Goal: Task Accomplishment & Management: Complete application form

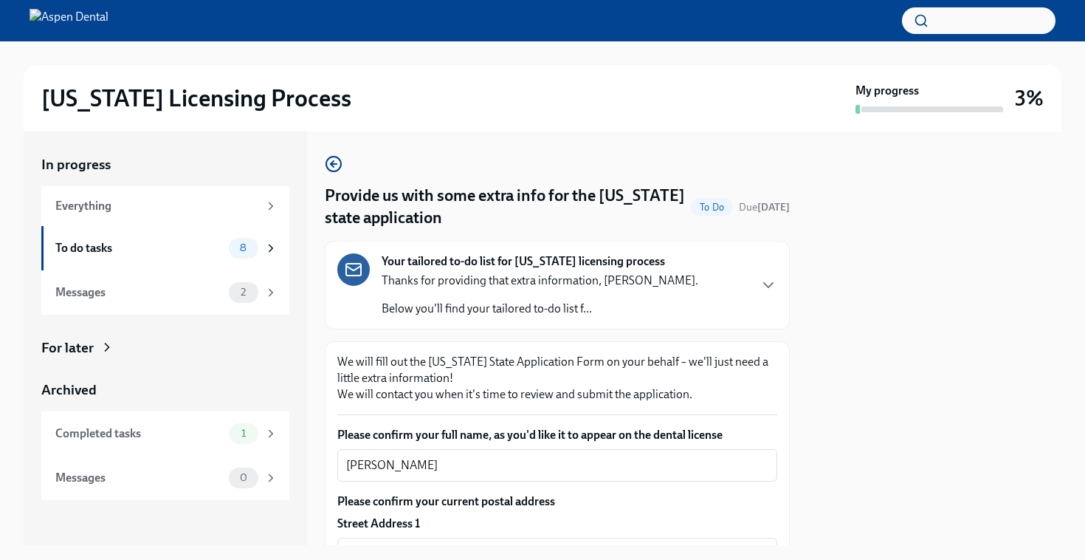
scroll to position [1485, 0]
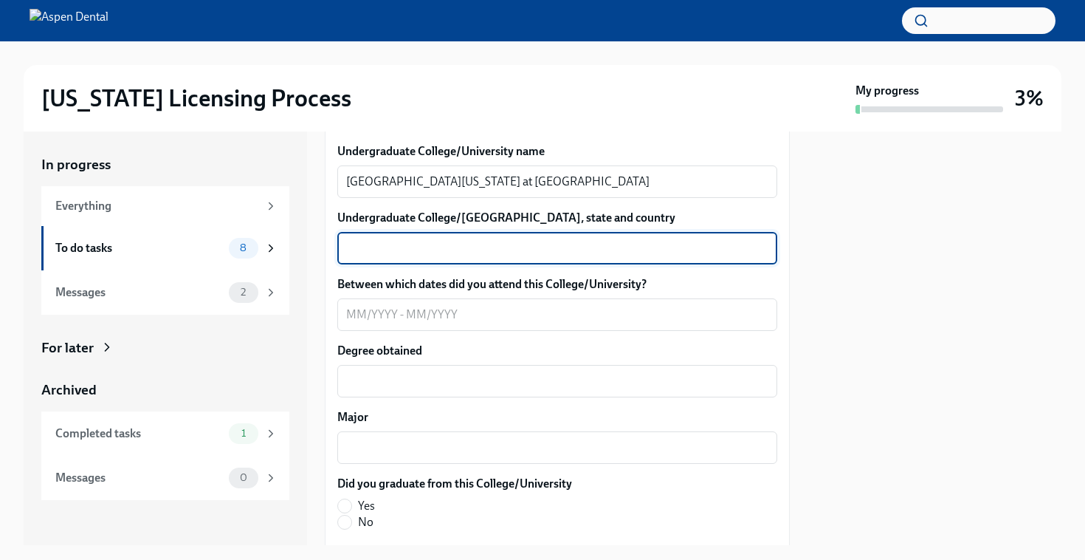
click at [546, 255] on textarea "Undergraduate College/[GEOGRAPHIC_DATA], state and country" at bounding box center [557, 248] width 422 height 18
type textarea "[GEOGRAPHIC_DATA], [US_STATE], [GEOGRAPHIC_DATA]"
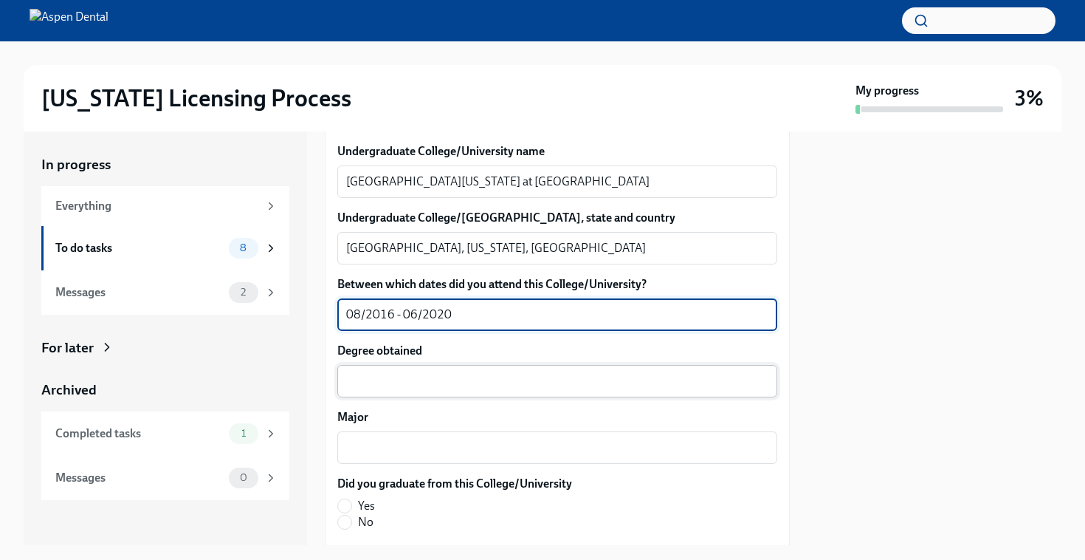
type textarea "08/2016 - 06/2020"
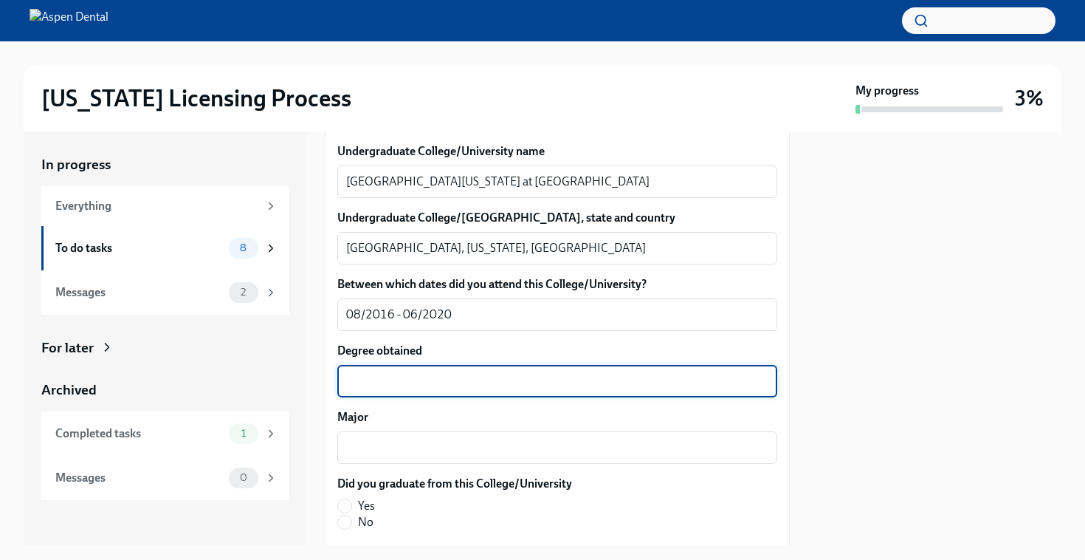
click at [641, 384] on textarea "Degree obtained" at bounding box center [557, 381] width 422 height 18
type textarea "Bachelors of Science in Biology"
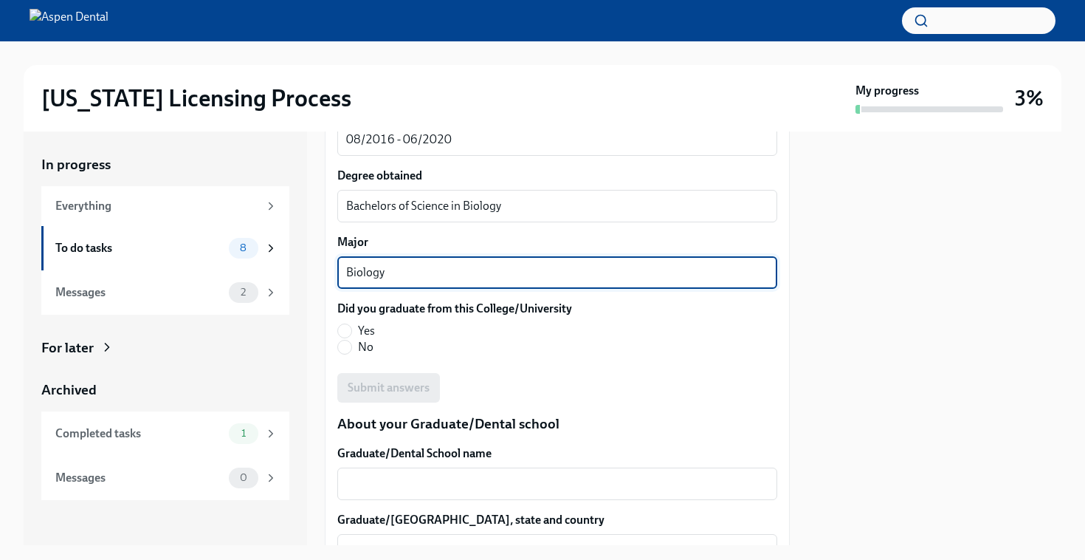
scroll to position [1674, 0]
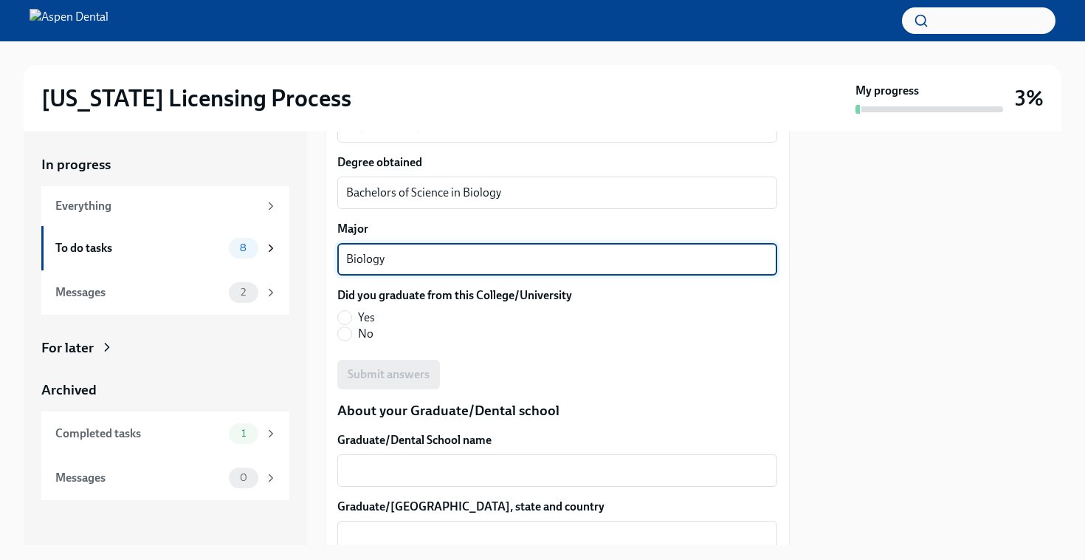
type textarea "Biology"
click at [352, 310] on label "Yes" at bounding box center [448, 317] width 223 height 16
click at [351, 311] on input "Yes" at bounding box center [344, 317] width 13 height 13
radio input "true"
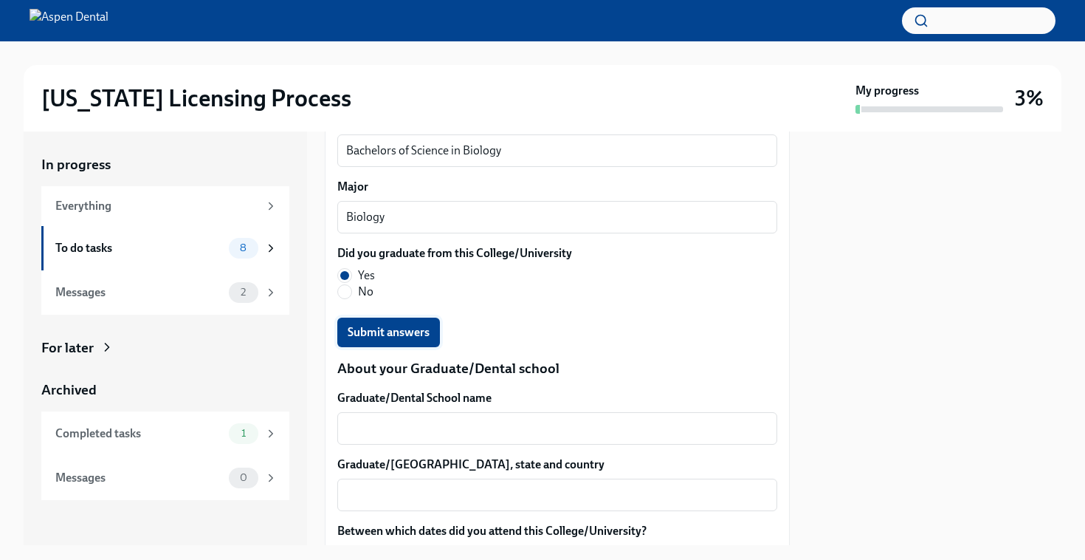
scroll to position [1719, 0]
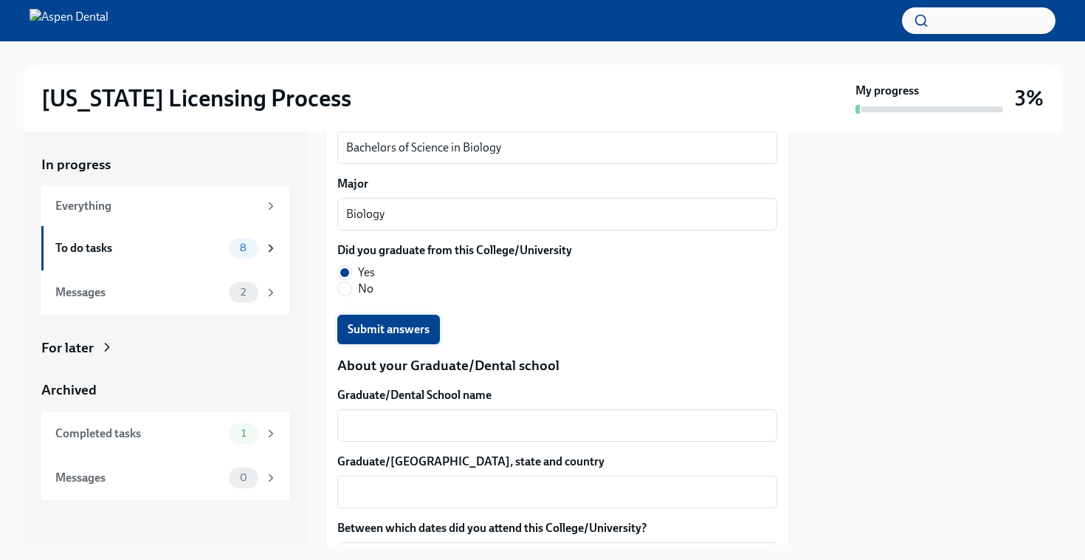
click at [360, 329] on span "Submit answers" at bounding box center [389, 329] width 82 height 15
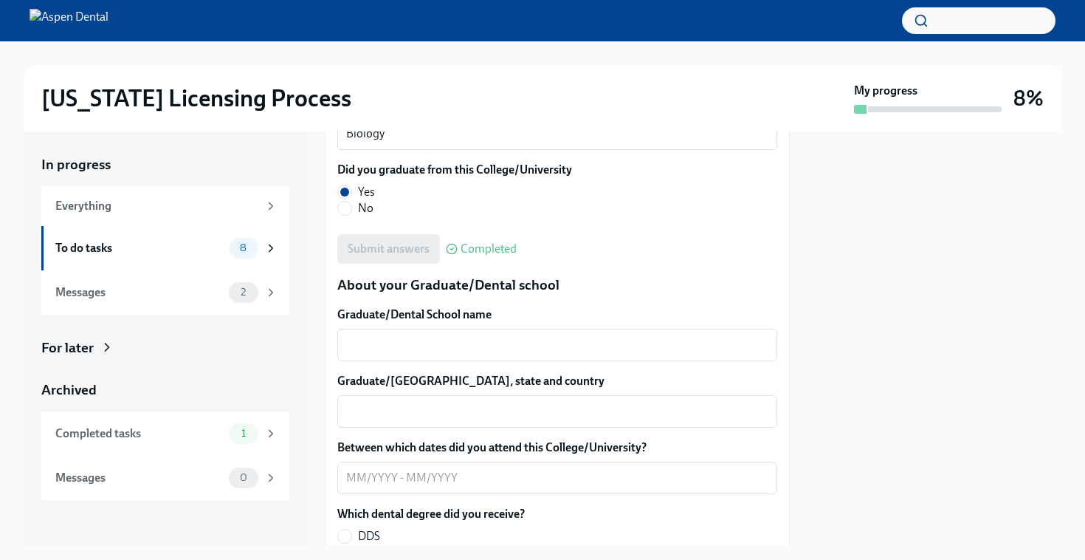
scroll to position [1838, 0]
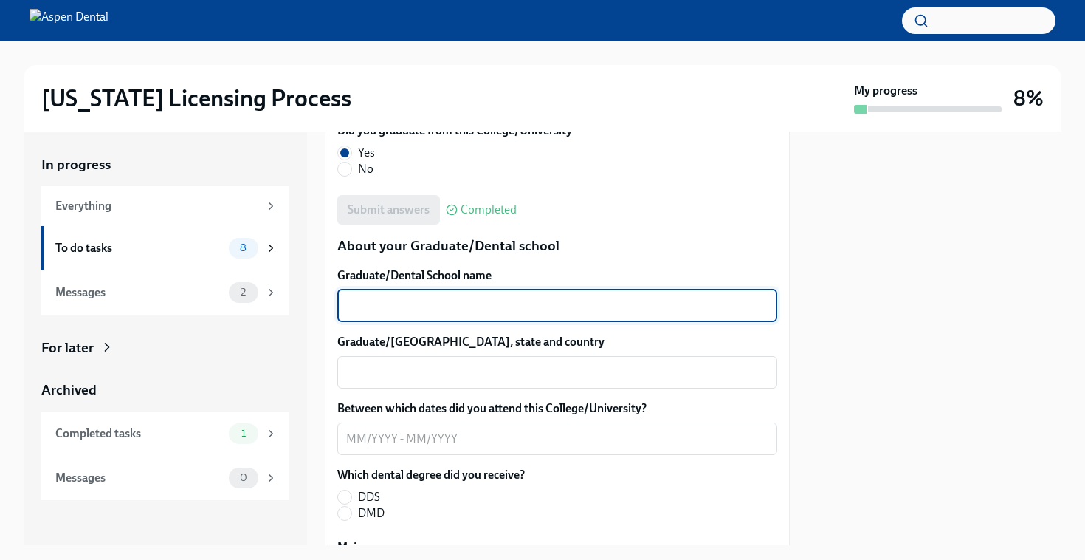
click at [622, 304] on textarea "Graduate/Dental School name" at bounding box center [557, 306] width 422 height 18
type textarea "[US_STATE][GEOGRAPHIC_DATA]"
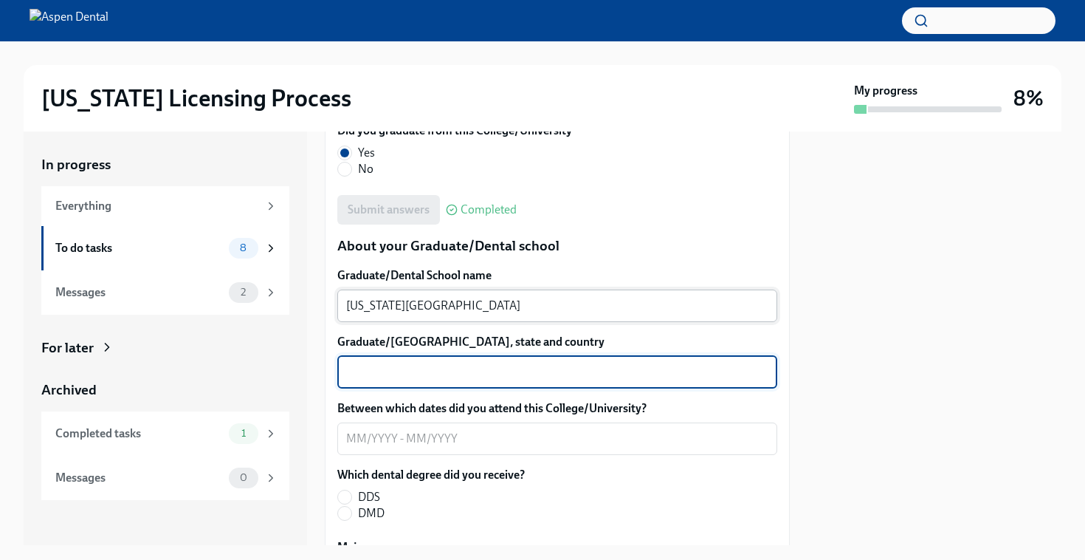
click at [622, 304] on textarea "[US_STATE][GEOGRAPHIC_DATA]" at bounding box center [557, 306] width 422 height 18
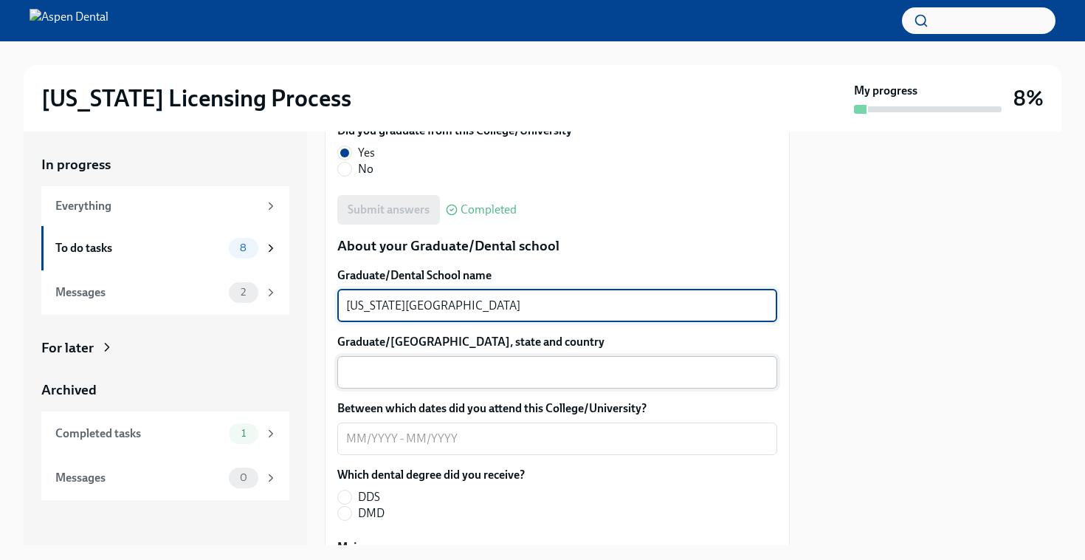
click at [597, 388] on div "x ​" at bounding box center [557, 372] width 440 height 32
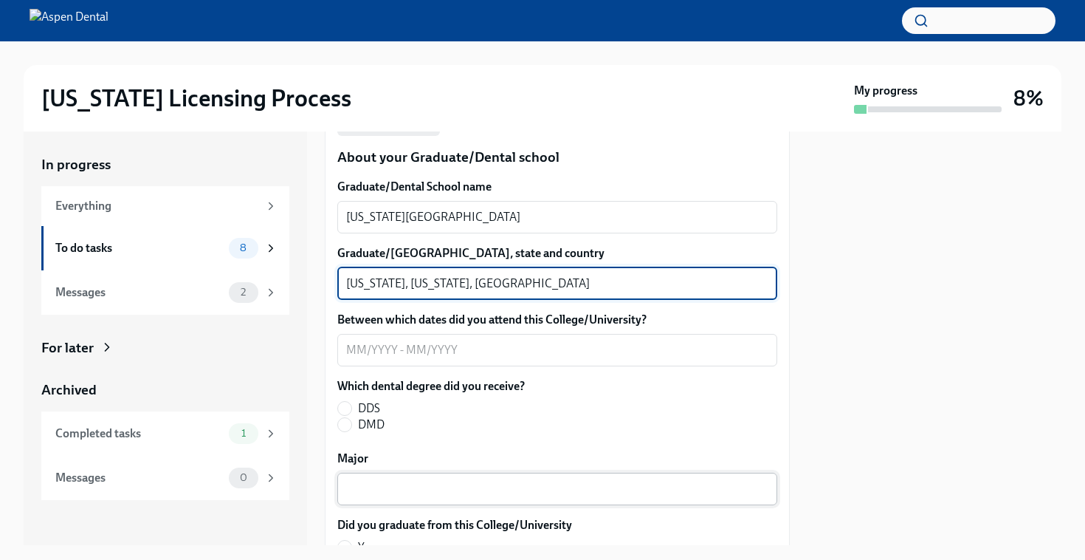
scroll to position [1938, 0]
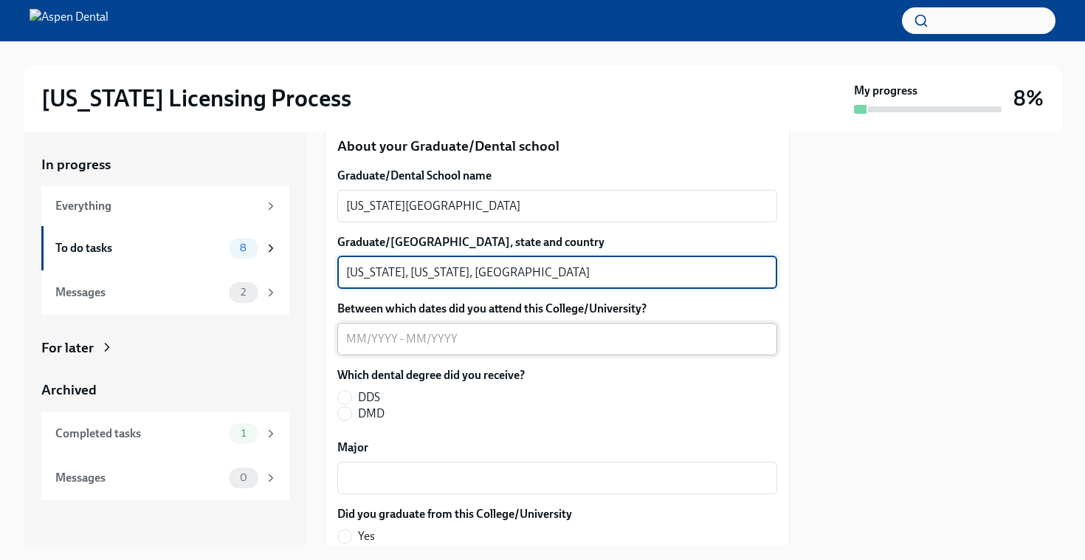
type textarea "[US_STATE], [US_STATE], [GEOGRAPHIC_DATA]"
click at [536, 351] on div "x ​" at bounding box center [557, 339] width 440 height 32
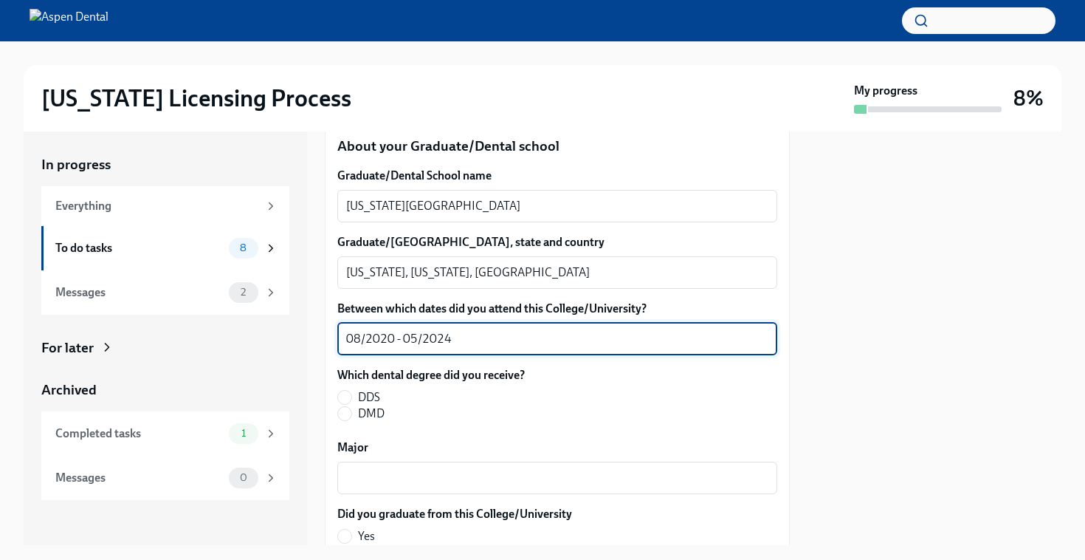
type textarea "08/2020 - 05/2024"
click at [360, 399] on span "DDS" at bounding box center [369, 397] width 22 height 16
click at [351, 399] on input "DDS" at bounding box center [344, 397] width 13 height 13
radio input "true"
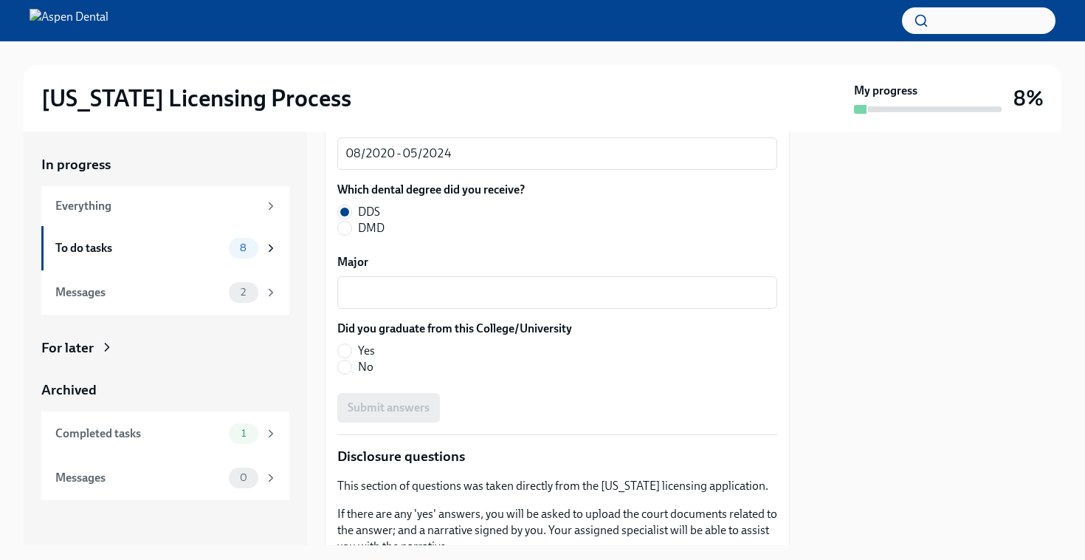
scroll to position [2124, 0]
click at [344, 354] on input "Yes" at bounding box center [344, 349] width 13 height 13
radio input "true"
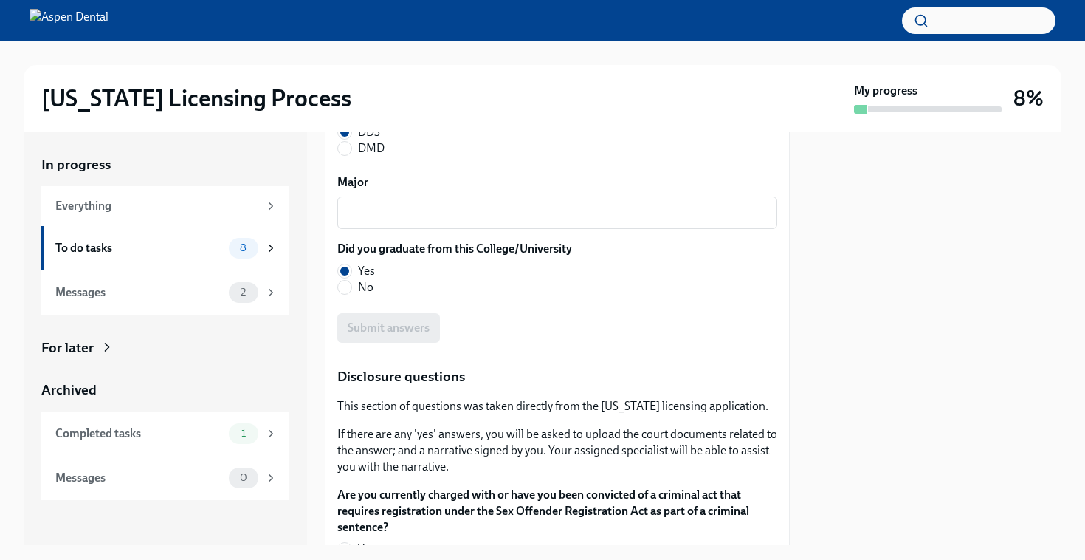
scroll to position [2202, 0]
click at [453, 216] on textarea "Major" at bounding box center [557, 214] width 422 height 18
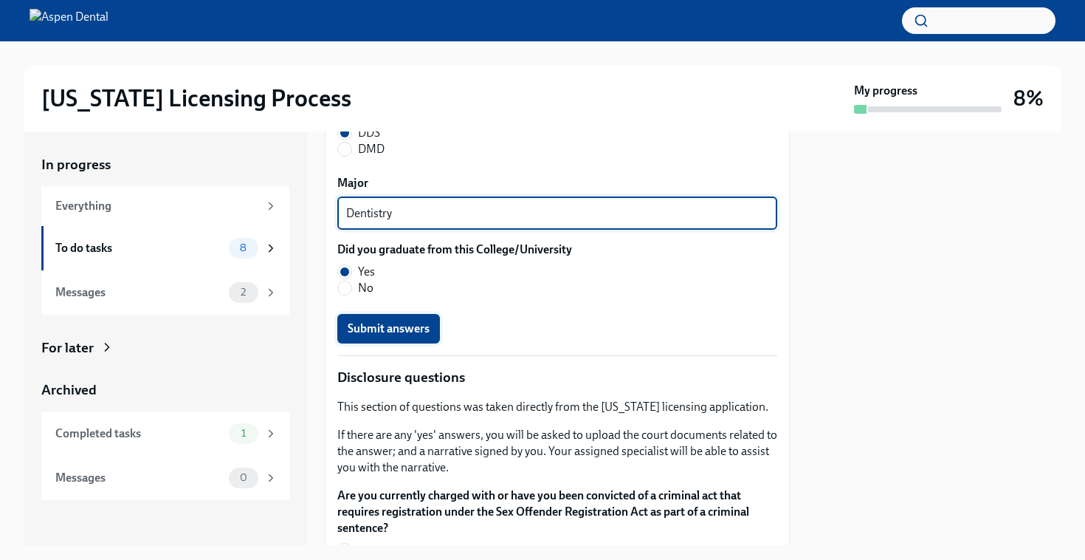
type textarea "Dentistry"
click at [385, 333] on span "Submit answers" at bounding box center [389, 328] width 82 height 15
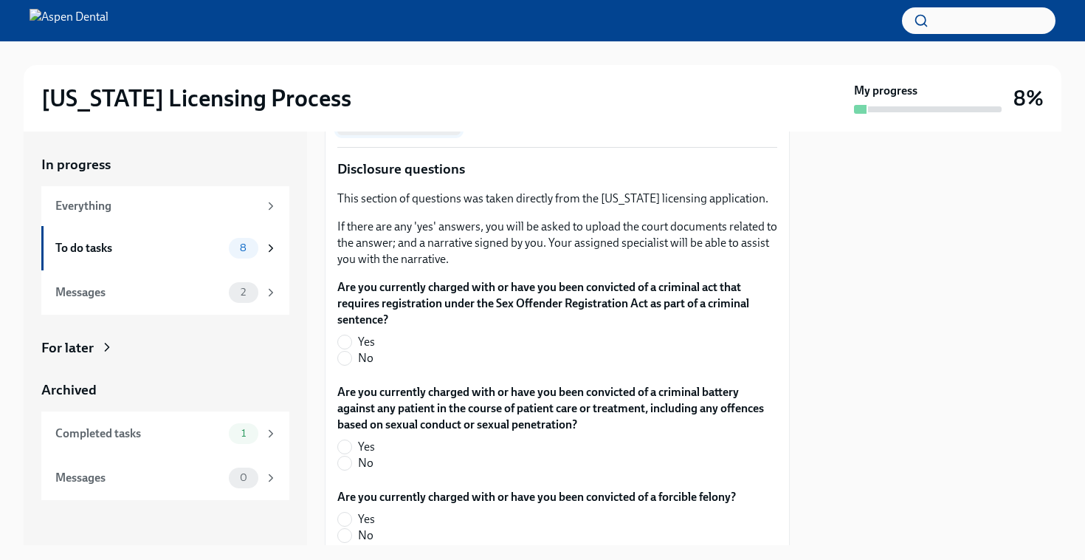
scroll to position [2413, 0]
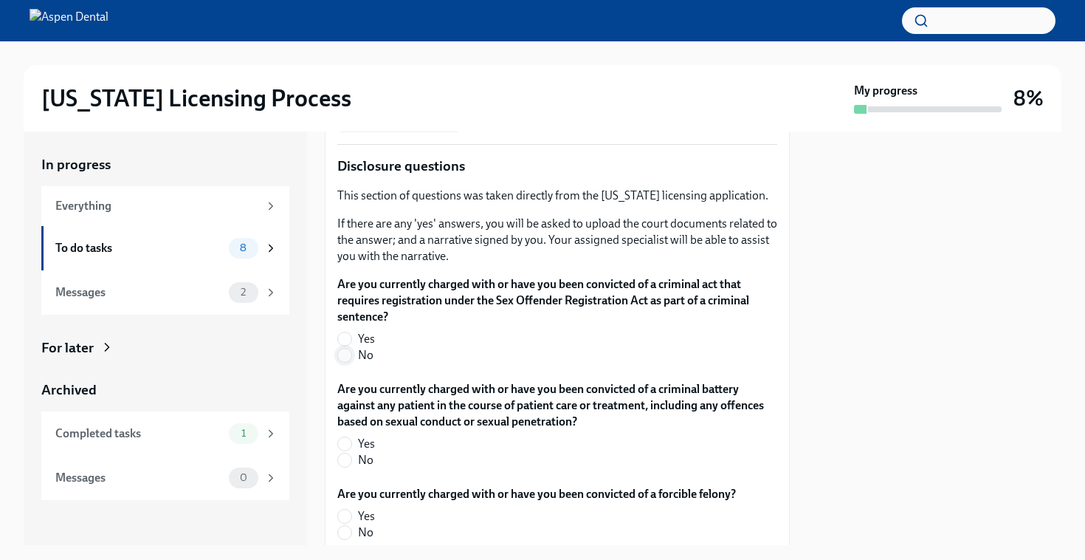
click at [345, 362] on span at bounding box center [344, 355] width 15 height 15
click at [345, 362] on input "No" at bounding box center [344, 354] width 13 height 13
radio input "true"
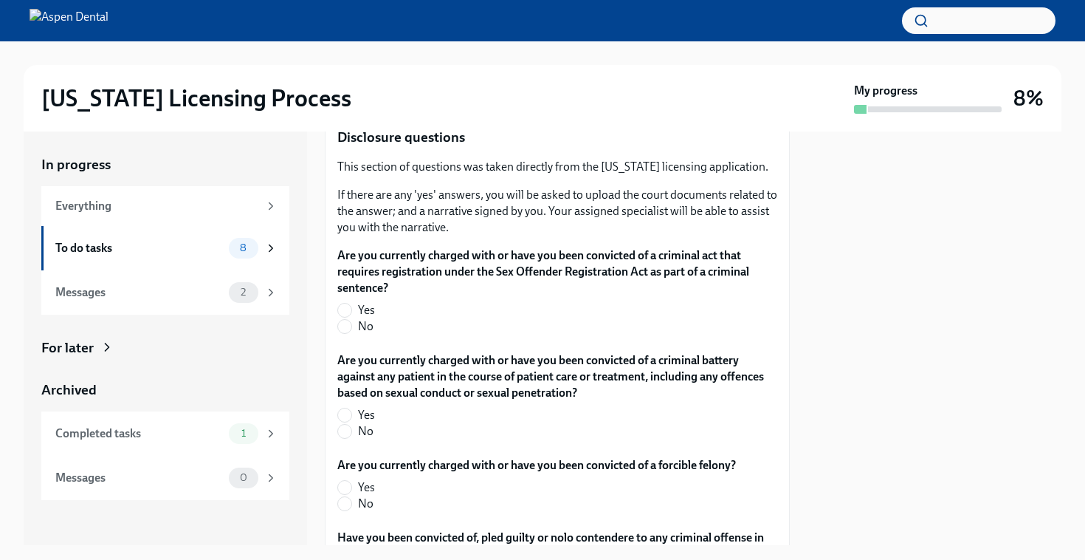
scroll to position [2435, 0]
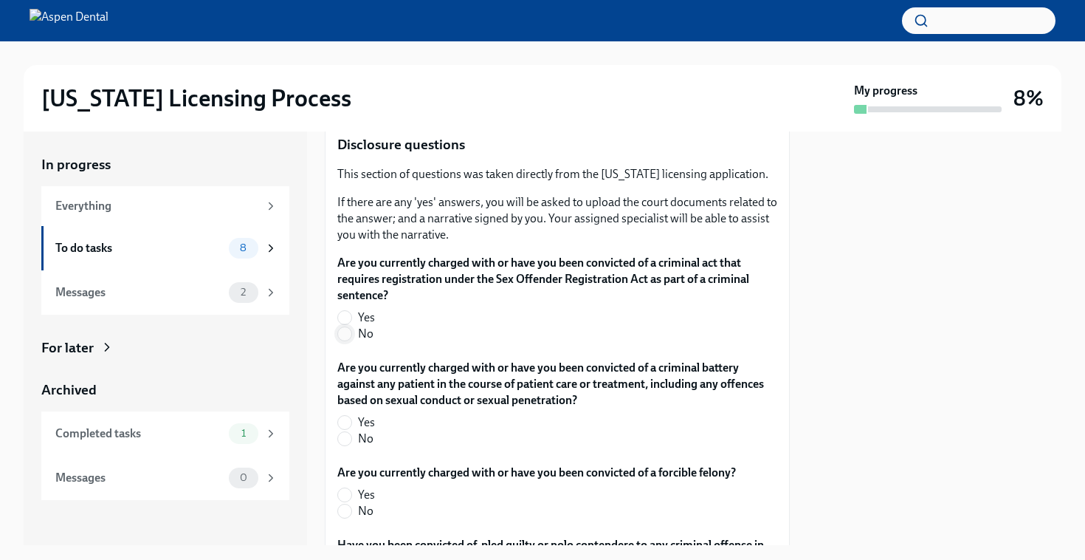
click at [348, 334] on input "No" at bounding box center [344, 333] width 13 height 13
radio input "true"
click at [348, 334] on input "No" at bounding box center [344, 333] width 13 height 13
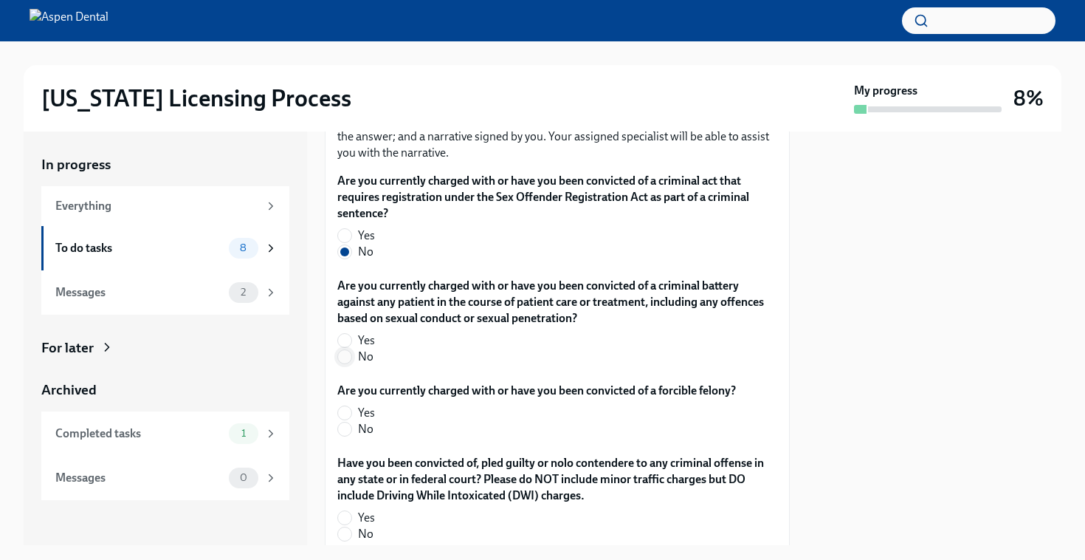
click at [347, 360] on input "No" at bounding box center [344, 356] width 13 height 13
radio input "true"
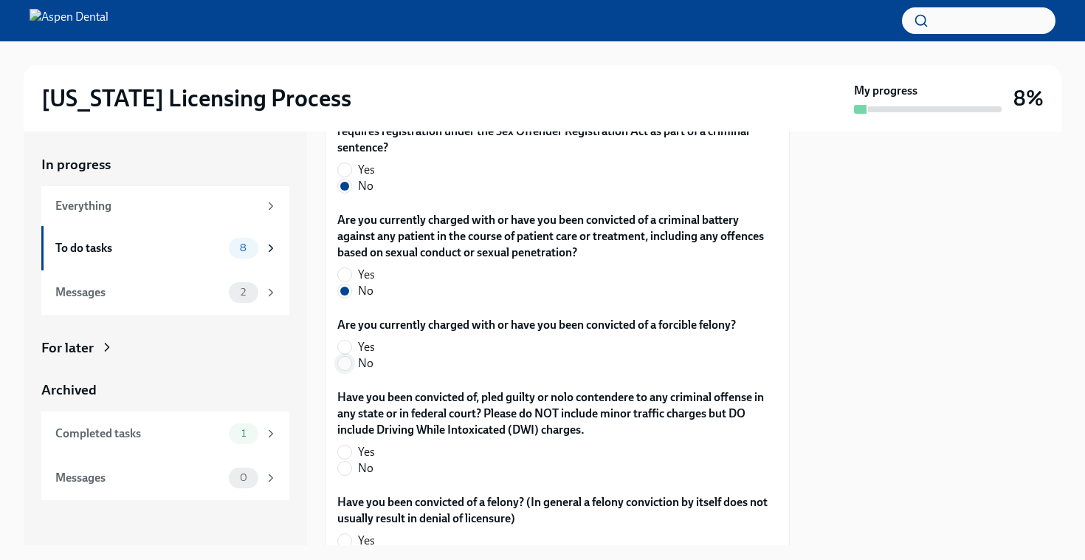
click at [344, 366] on input "No" at bounding box center [344, 363] width 13 height 13
radio input "true"
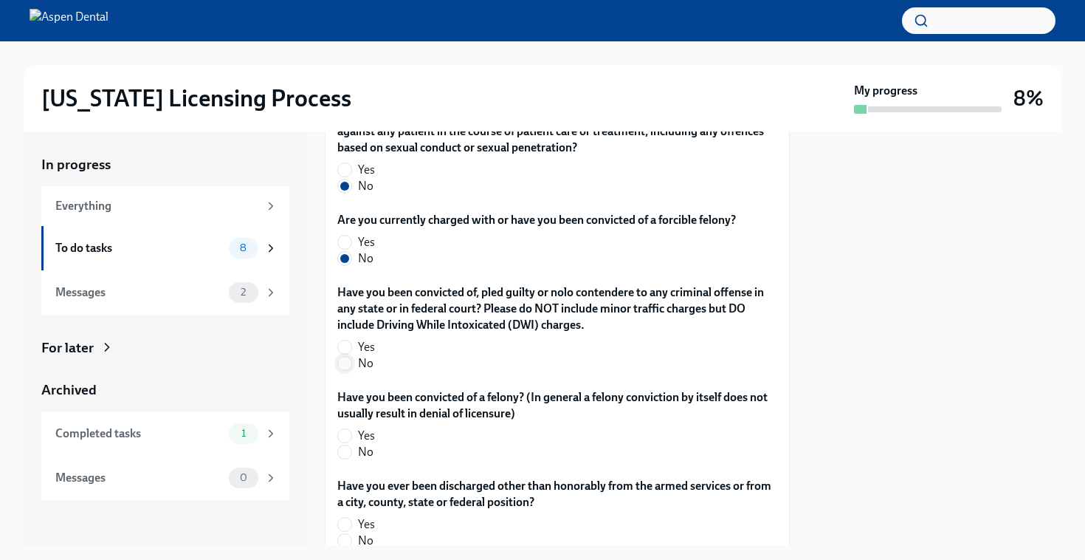
click at [344, 369] on input "No" at bounding box center [344, 363] width 13 height 13
radio input "true"
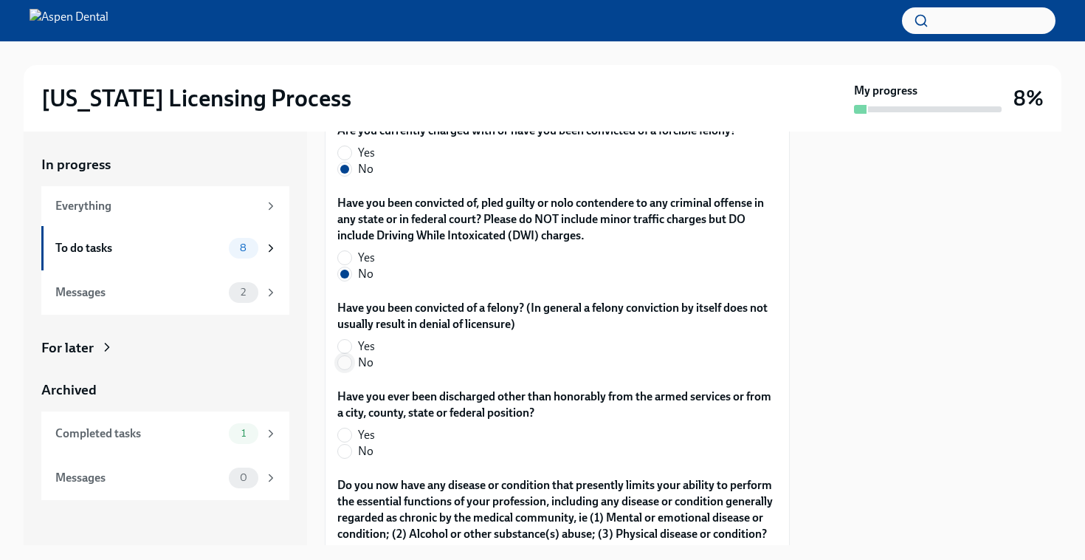
click at [345, 367] on input "No" at bounding box center [344, 362] width 13 height 13
radio input "true"
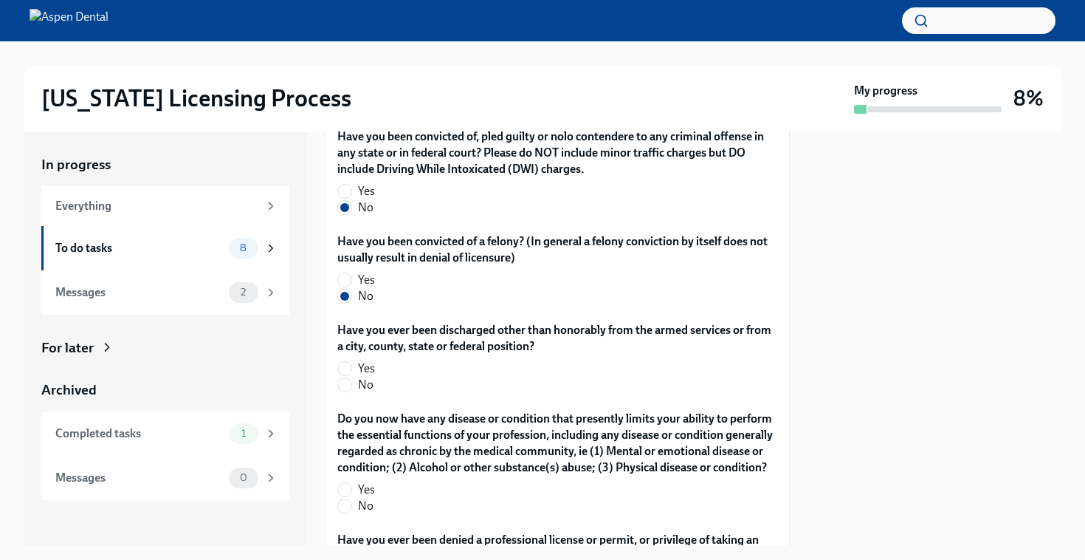
click at [345, 396] on div "Have you ever been discharged other than honorably from the armed services or f…" at bounding box center [557, 360] width 440 height 77
click at [345, 382] on input "No" at bounding box center [344, 384] width 13 height 13
radio input "true"
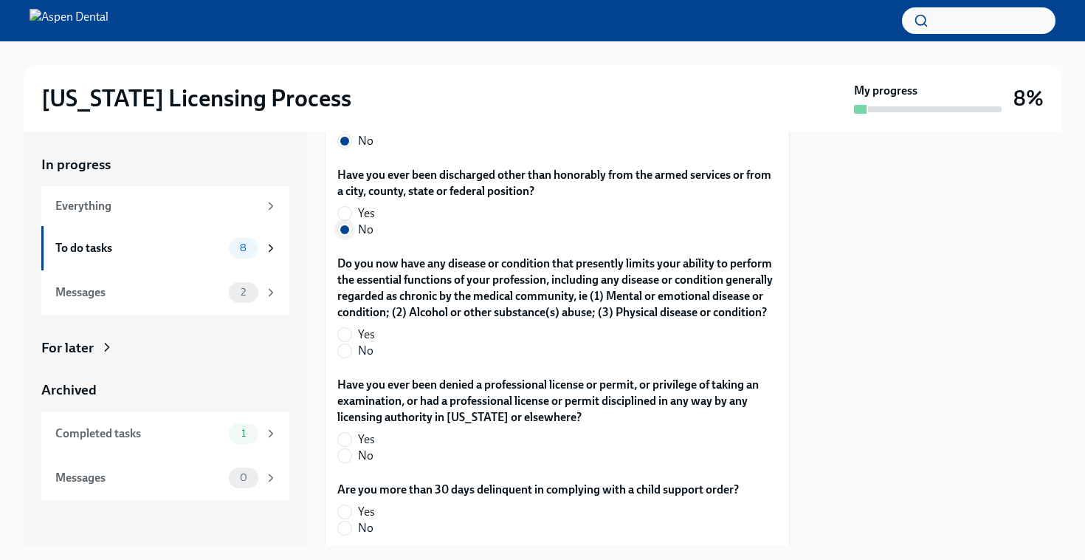
scroll to position [3000, 0]
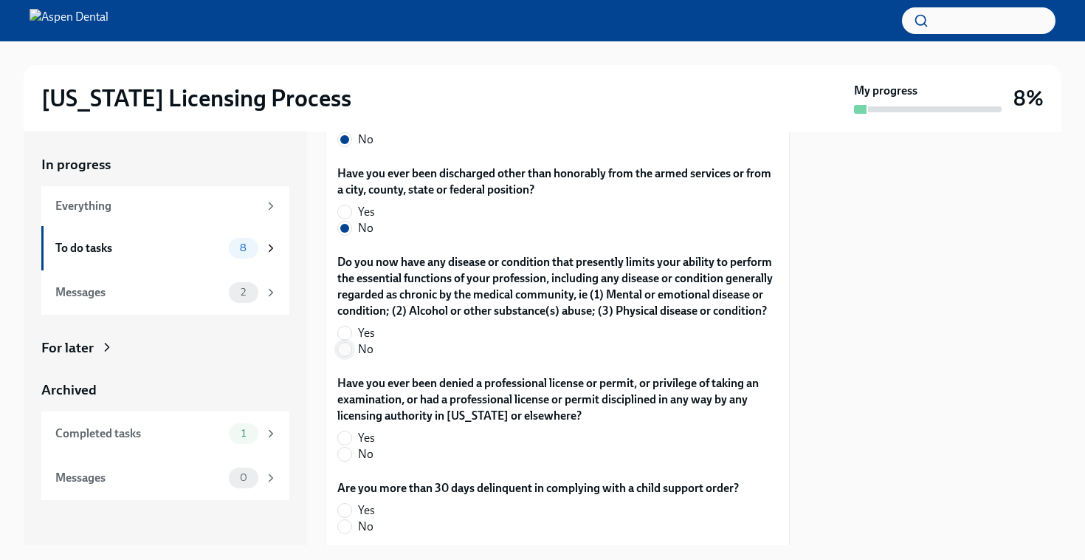
click at [347, 356] on input "No" at bounding box center [344, 349] width 13 height 13
radio input "true"
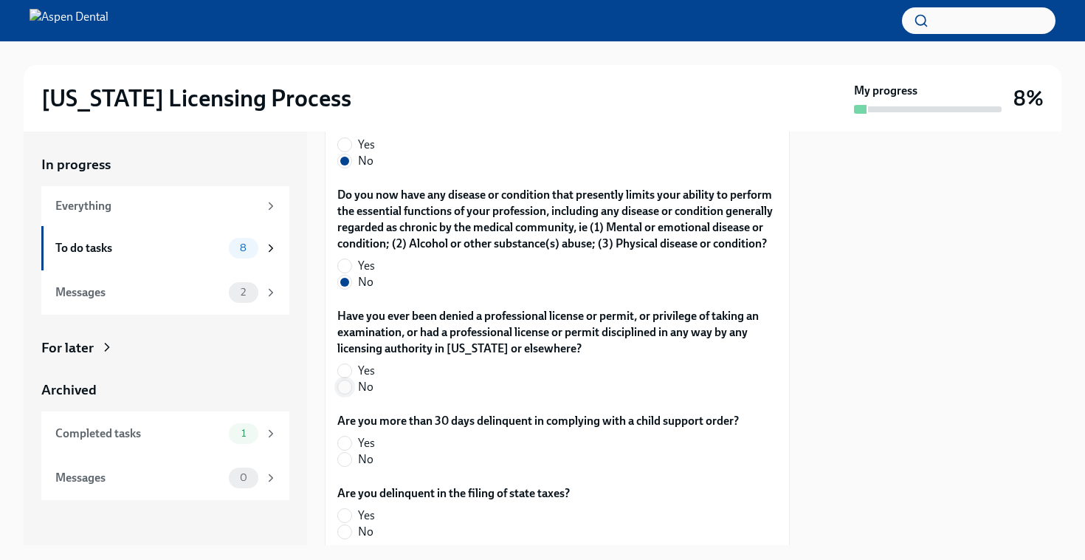
scroll to position [3068, 0]
click at [349, 393] on input "No" at bounding box center [344, 385] width 13 height 13
radio input "true"
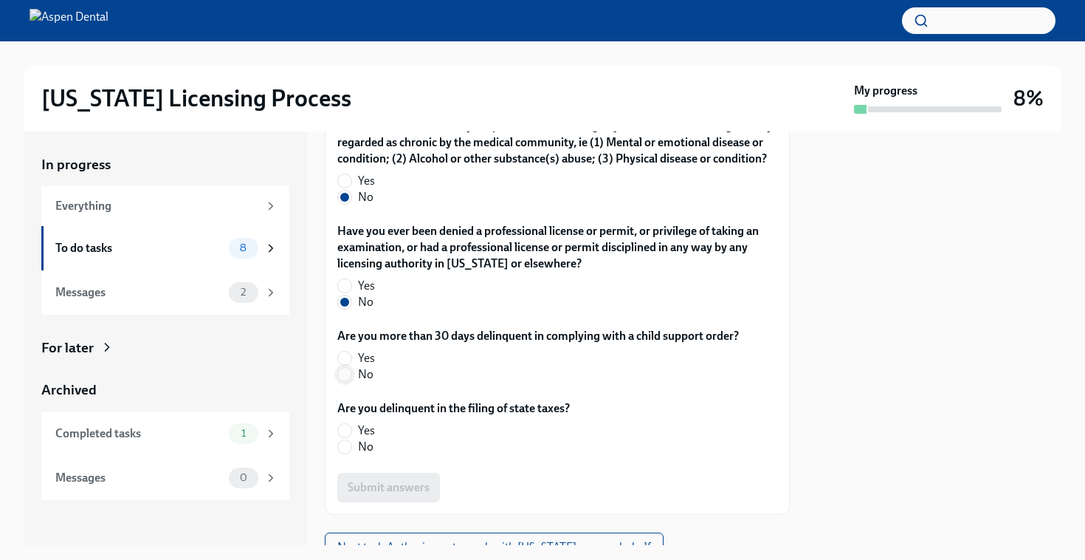
click at [345, 381] on input "No" at bounding box center [344, 374] width 13 height 13
radio input "true"
click at [353, 455] on label "No" at bounding box center [447, 447] width 221 height 16
click at [351, 453] on input "No" at bounding box center [344, 446] width 13 height 13
radio input "true"
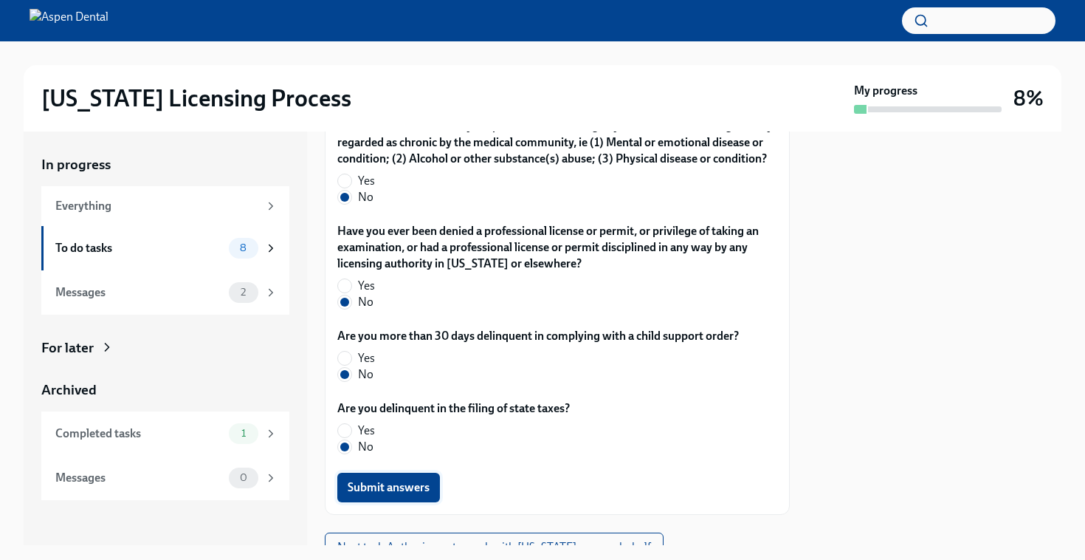
click at [429, 495] on span "Submit answers" at bounding box center [389, 487] width 82 height 15
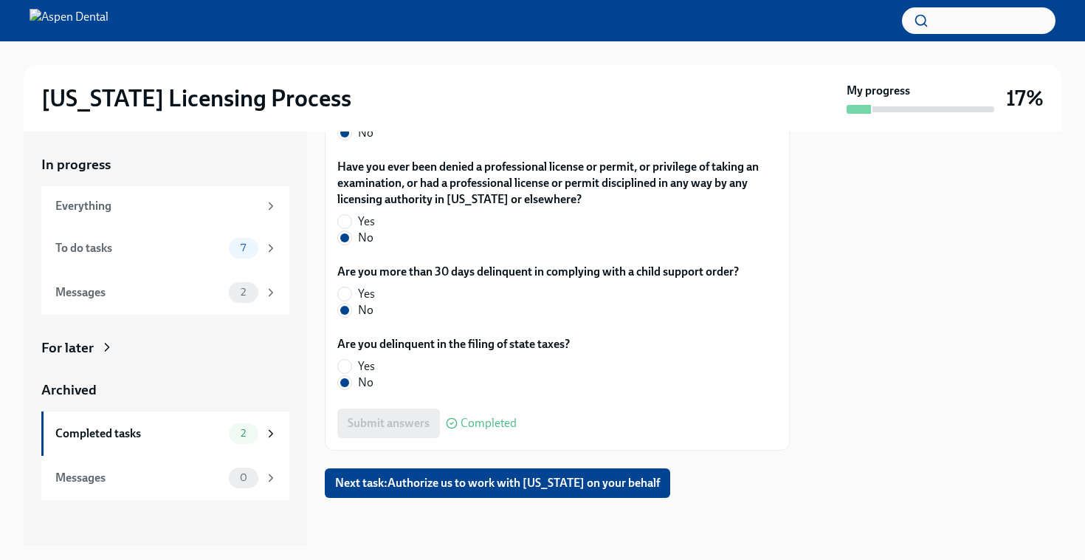
scroll to position [3232, 0]
click at [429, 488] on span "Next task : Authorize us to work with [US_STATE] on your behalf" at bounding box center [497, 482] width 325 height 15
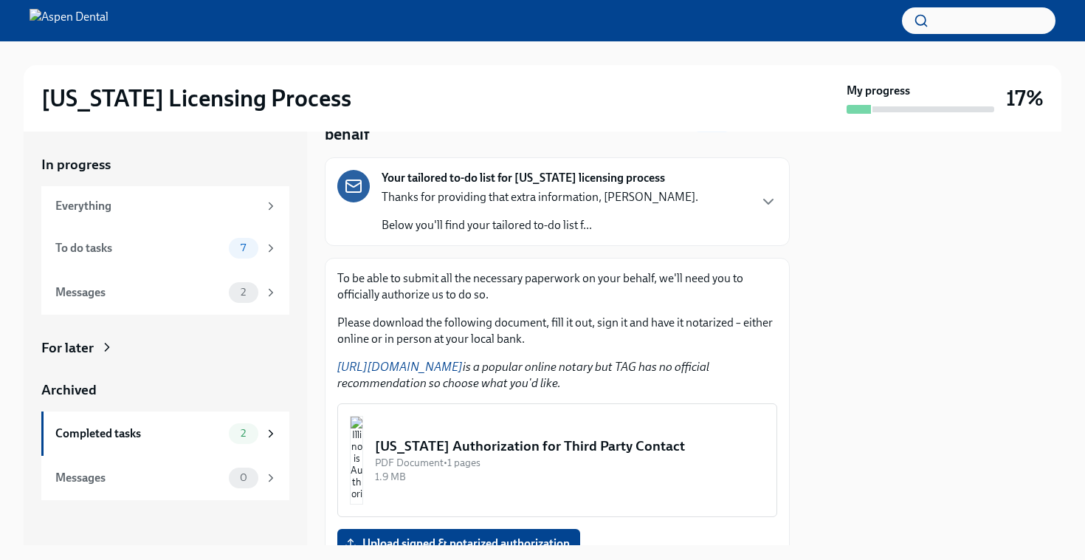
scroll to position [182, 0]
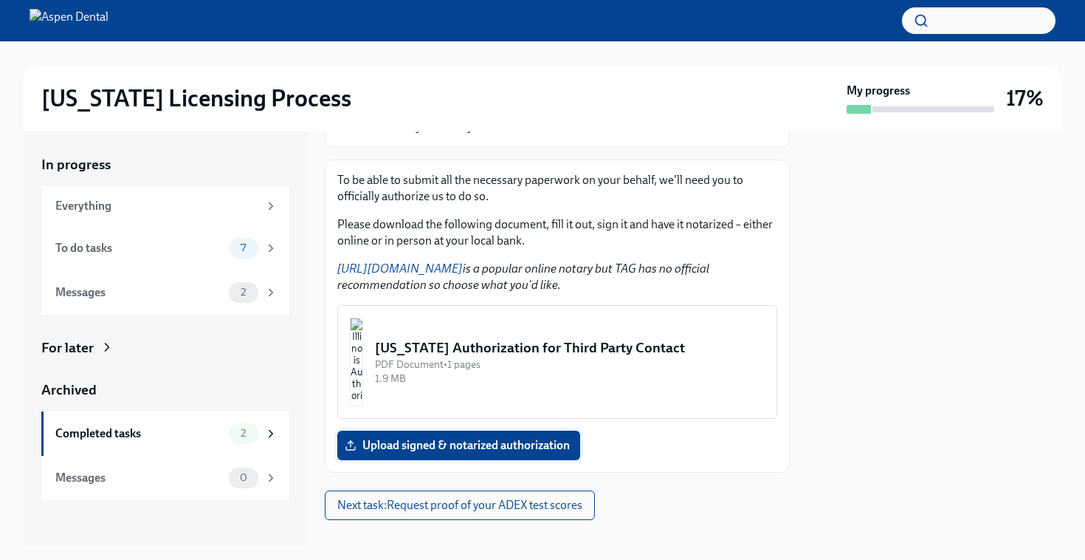
click at [455, 438] on span "Upload signed & notarized authorization" at bounding box center [459, 445] width 222 height 15
click at [0, 0] on input "Upload signed & notarized authorization" at bounding box center [0, 0] width 0 height 0
click at [647, 305] on button "[US_STATE] Authorization for Third Party Contact PDF Document • 1 pages 1.9 MB" at bounding box center [557, 362] width 440 height 114
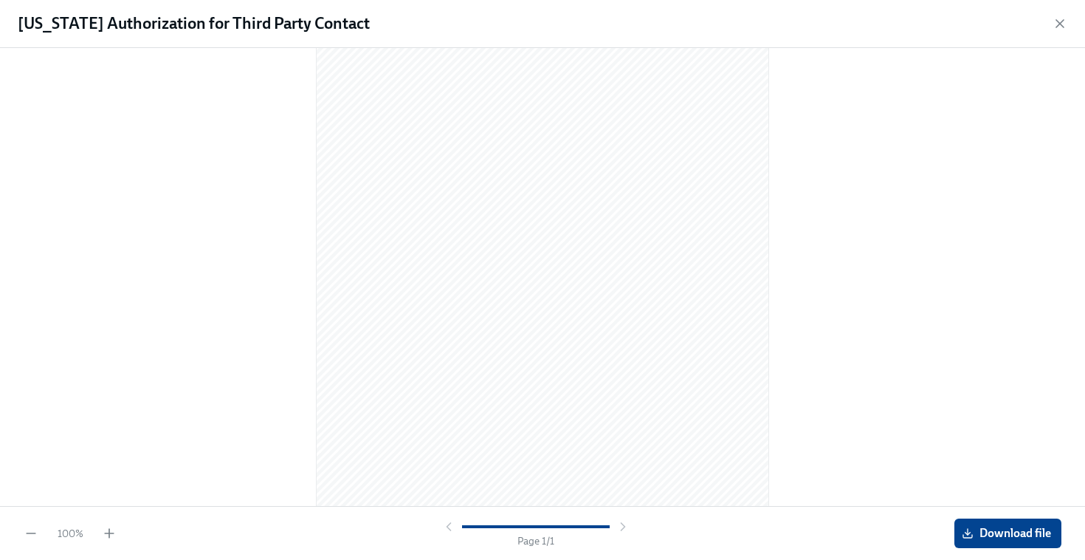
scroll to position [152, 0]
click at [1017, 534] on span "Download file" at bounding box center [1008, 533] width 86 height 15
